Goal: Task Accomplishment & Management: Complete application form

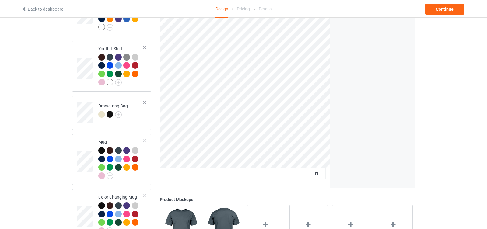
scroll to position [356, 0]
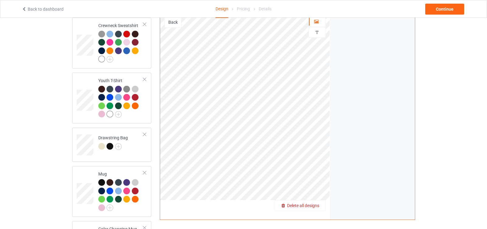
click at [316, 203] on span "Delete all designs" at bounding box center [303, 205] width 32 height 5
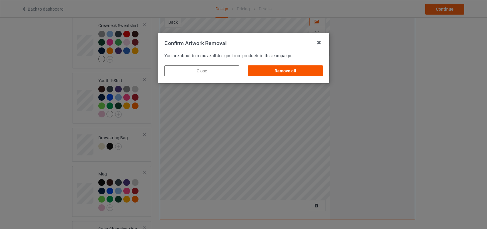
click at [300, 70] on div "Remove all" at bounding box center [285, 70] width 75 height 11
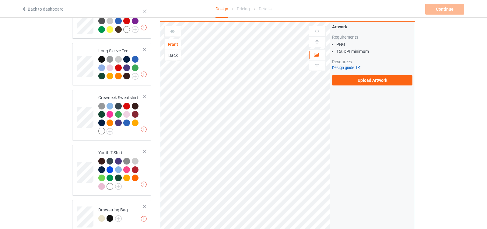
scroll to position [300, 0]
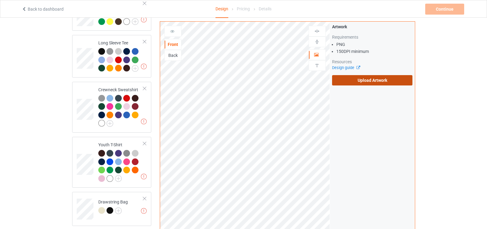
click at [350, 79] on label "Upload Artwork" at bounding box center [372, 80] width 81 height 10
click at [0, 0] on input "Upload Artwork" at bounding box center [0, 0] width 0 height 0
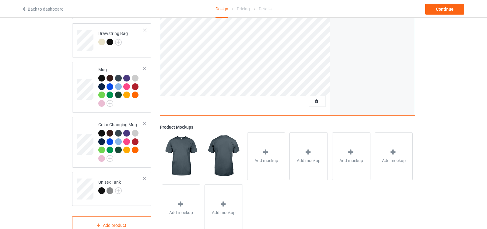
scroll to position [479, 0]
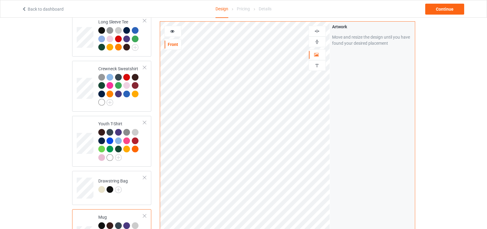
scroll to position [319, 0]
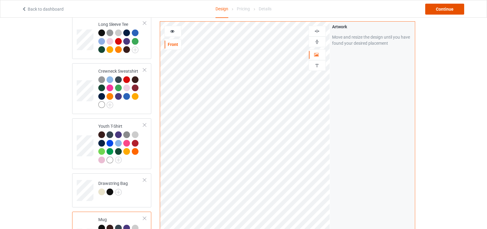
click at [440, 9] on div "Continue" at bounding box center [444, 9] width 39 height 11
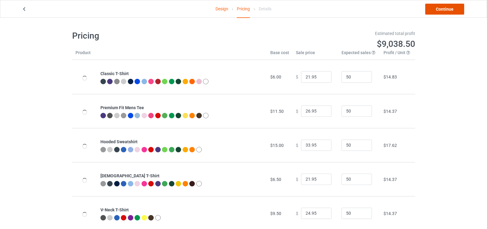
click at [447, 8] on link "Continue" at bounding box center [444, 9] width 39 height 11
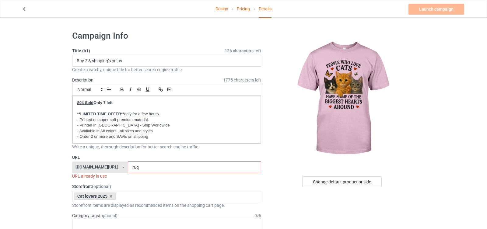
drag, startPoint x: 121, startPoint y: 166, endPoint x: 118, endPoint y: 166, distance: 3.3
click at [128, 166] on input "r6q" at bounding box center [194, 168] width 133 height 12
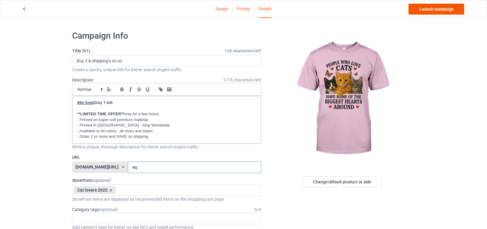
type input "eq"
click at [444, 9] on link "Launch campaign" at bounding box center [437, 9] width 56 height 11
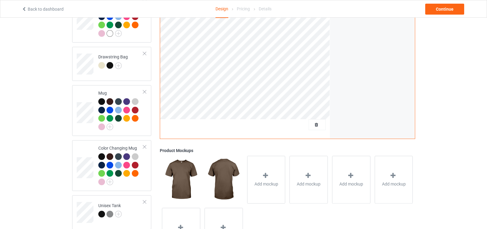
scroll to position [444, 0]
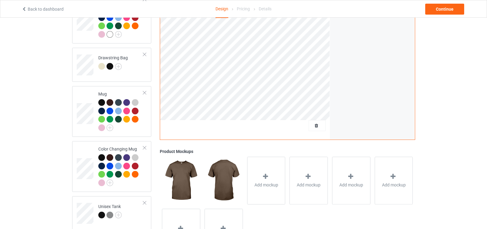
click at [315, 120] on div at bounding box center [317, 125] width 17 height 11
drag, startPoint x: 315, startPoint y: 115, endPoint x: 315, endPoint y: 119, distance: 4.3
click at [315, 123] on span "Delete all designs" at bounding box center [303, 125] width 32 height 5
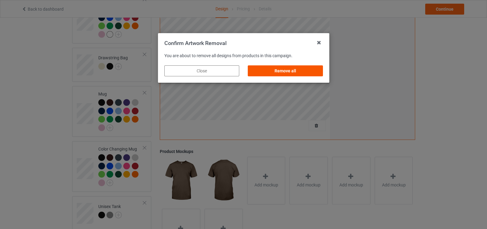
click at [301, 71] on div "Remove all" at bounding box center [285, 70] width 75 height 11
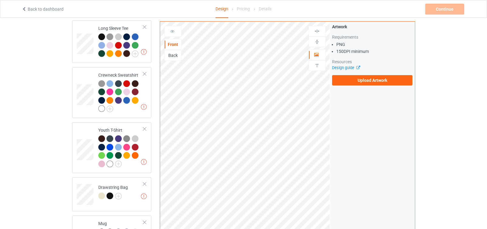
scroll to position [311, 0]
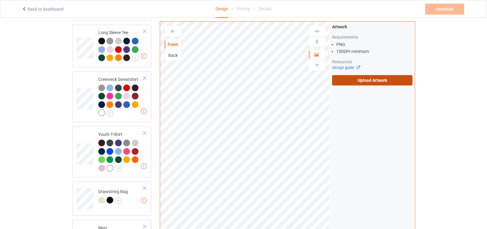
click at [377, 76] on label "Upload Artwork" at bounding box center [372, 80] width 81 height 10
click at [0, 0] on input "Upload Artwork" at bounding box center [0, 0] width 0 height 0
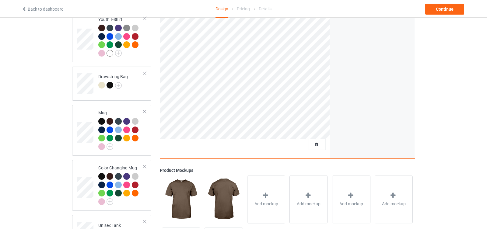
scroll to position [426, 0]
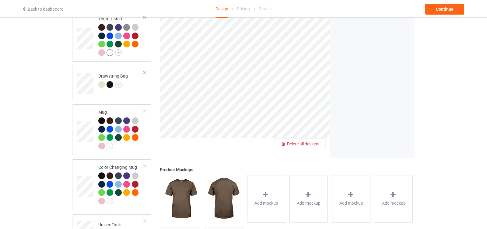
click at [316, 142] on span "Delete all designs" at bounding box center [303, 144] width 32 height 5
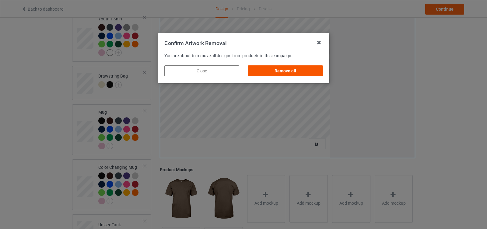
click at [299, 67] on div "Remove all" at bounding box center [285, 70] width 75 height 11
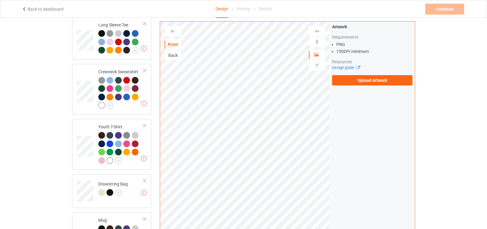
scroll to position [317, 0]
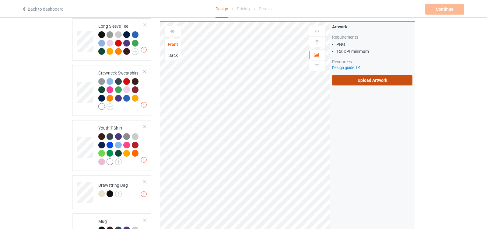
click at [354, 78] on label "Upload Artwork" at bounding box center [372, 80] width 81 height 10
click at [0, 0] on input "Upload Artwork" at bounding box center [0, 0] width 0 height 0
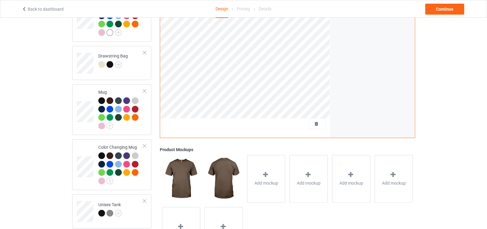
scroll to position [479, 0]
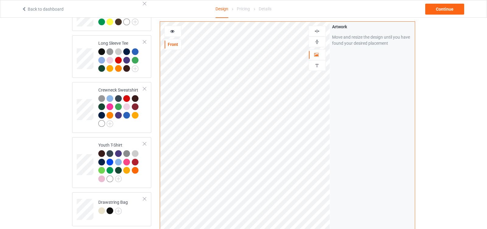
scroll to position [298, 0]
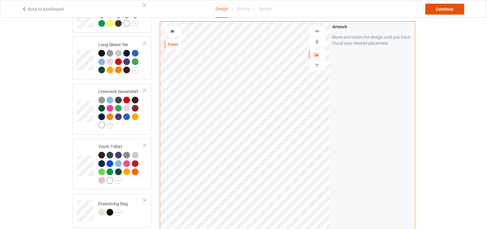
click at [447, 12] on div "Continue" at bounding box center [444, 9] width 39 height 11
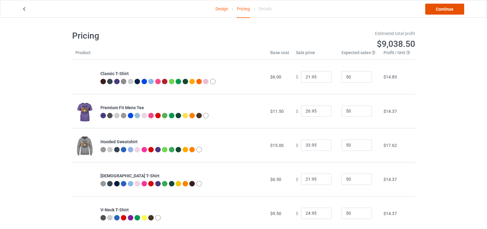
click at [437, 12] on link "Continue" at bounding box center [444, 9] width 39 height 11
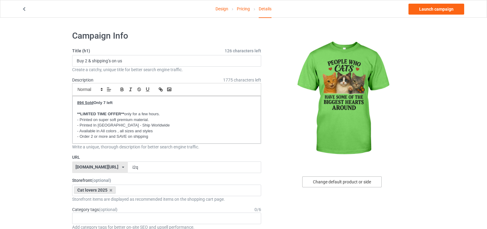
click at [344, 181] on div "Change default product or side" at bounding box center [341, 182] width 79 height 11
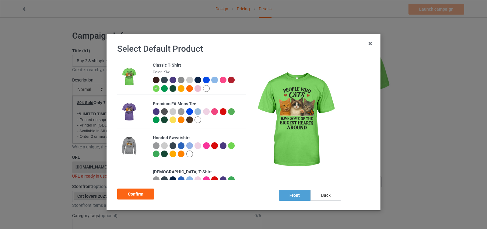
click at [191, 88] on div at bounding box center [189, 88] width 7 height 7
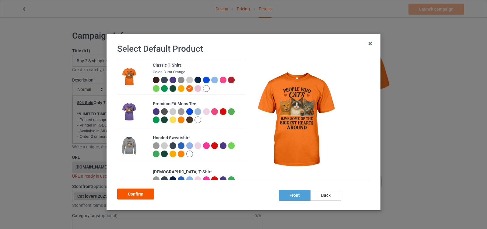
click at [142, 198] on div "Confirm" at bounding box center [135, 194] width 37 height 11
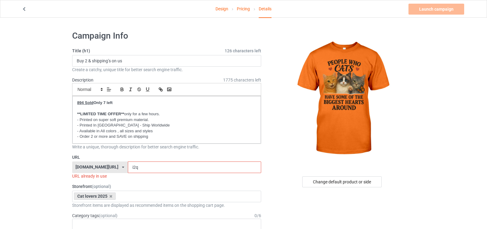
click at [128, 166] on input "i2q" at bounding box center [194, 168] width 133 height 12
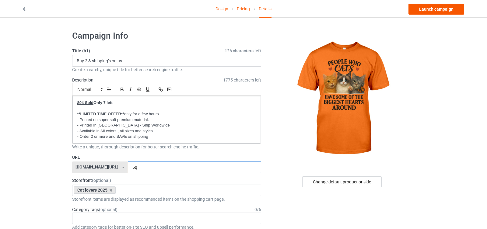
type input "6q"
click at [440, 10] on link "Launch campaign" at bounding box center [437, 9] width 56 height 11
